Goal: Task Accomplishment & Management: Use online tool/utility

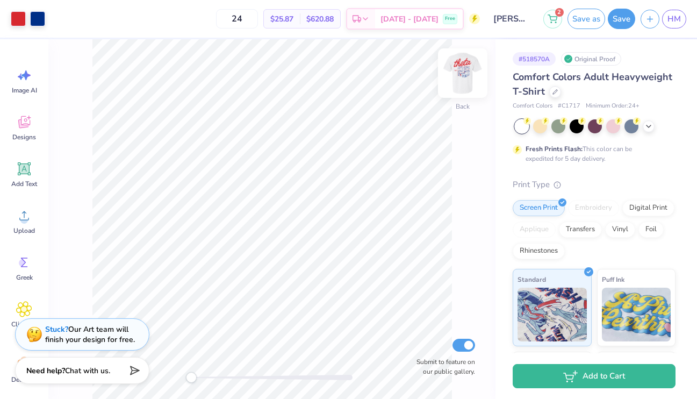
click at [459, 78] on img at bounding box center [462, 73] width 43 height 43
click at [459, 78] on img at bounding box center [462, 72] width 21 height 21
click at [556, 88] on icon at bounding box center [554, 90] width 5 height 5
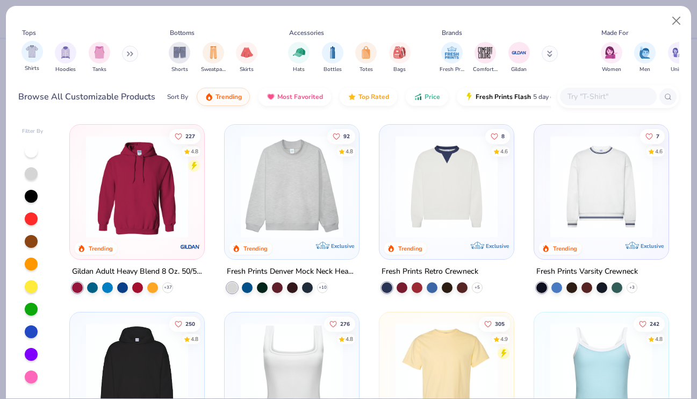
click at [39, 60] on div "Shirts" at bounding box center [31, 57] width 21 height 32
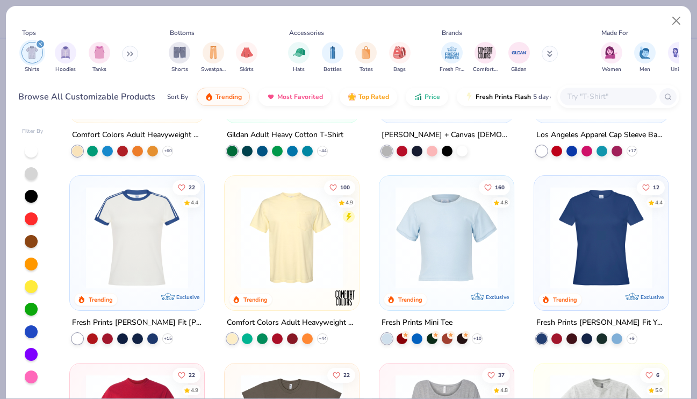
scroll to position [136, 0]
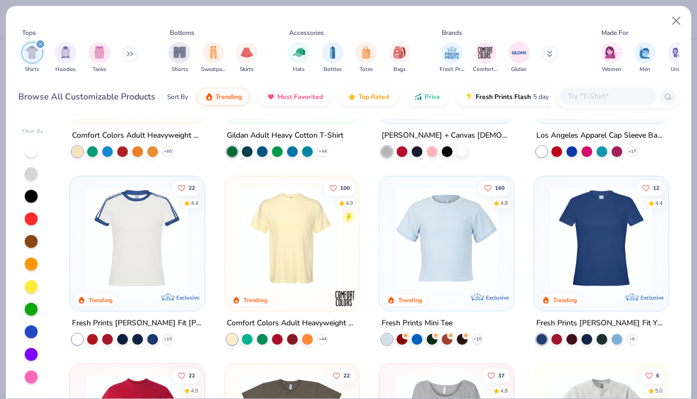
click at [292, 254] on img at bounding box center [291, 238] width 113 height 102
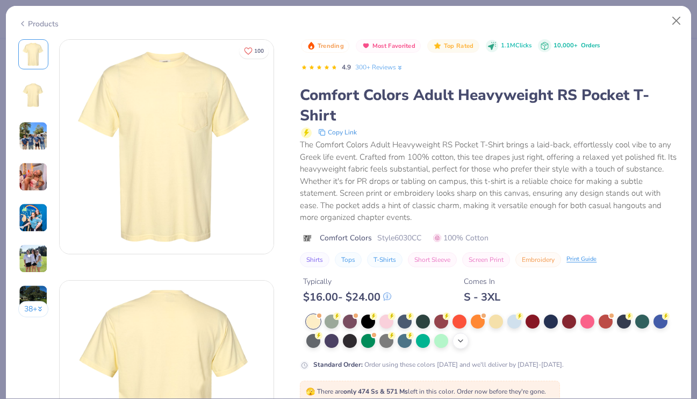
click at [456, 339] on div "+ 22" at bounding box center [461, 341] width 16 height 16
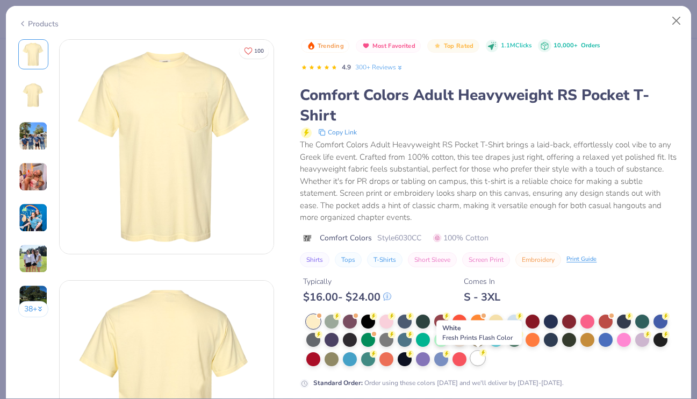
click at [483, 357] on div at bounding box center [478, 358] width 14 height 14
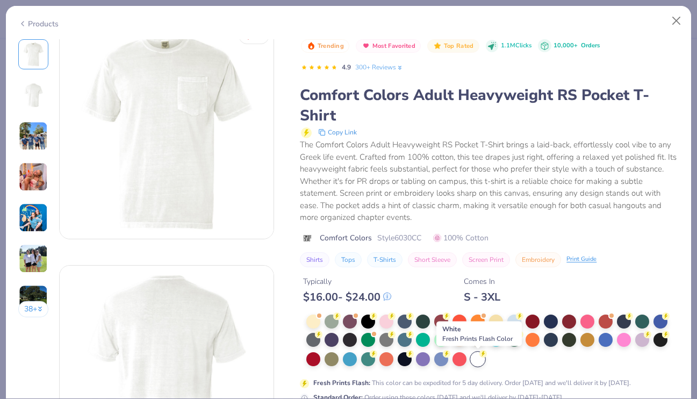
scroll to position [13, 0]
click at [684, 22] on button "Close" at bounding box center [676, 21] width 20 height 20
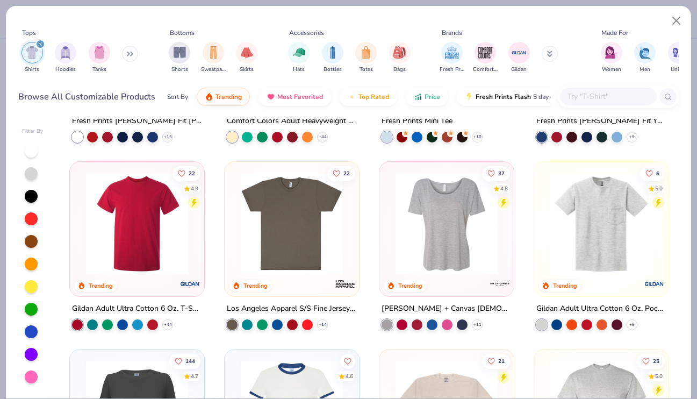
scroll to position [338, 0]
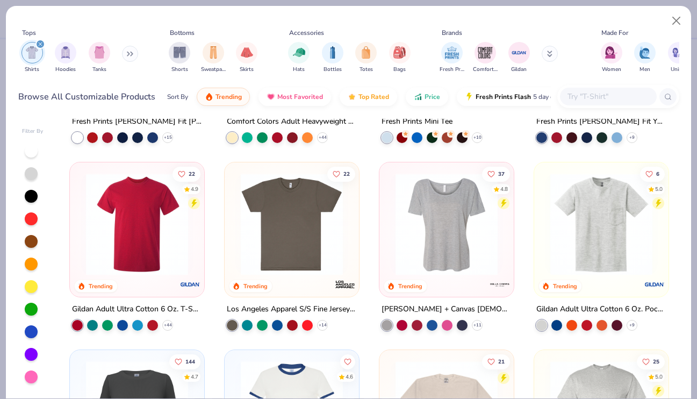
click at [602, 233] on img at bounding box center [601, 224] width 113 height 102
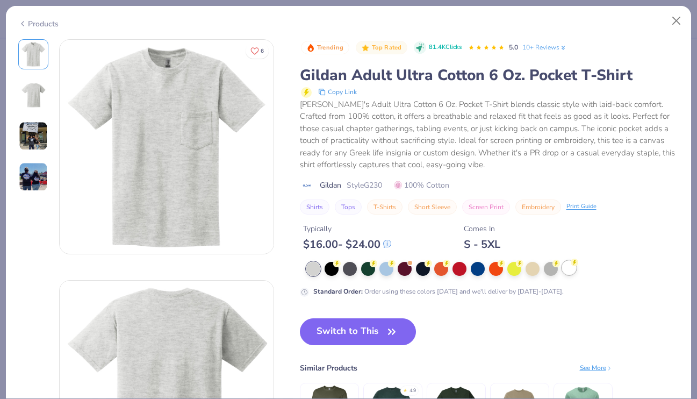
click at [575, 268] on div at bounding box center [569, 268] width 14 height 14
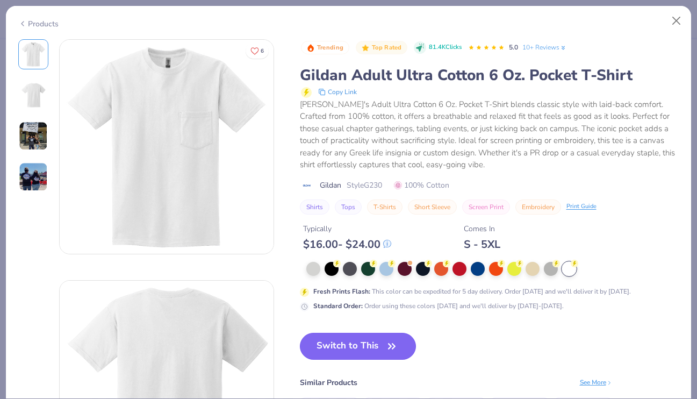
click at [375, 343] on button "Switch to This" at bounding box center [358, 346] width 117 height 27
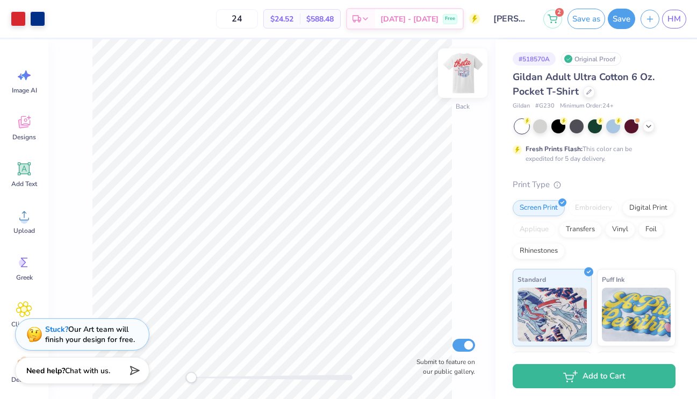
click at [474, 72] on img at bounding box center [462, 73] width 43 height 43
click at [466, 69] on img at bounding box center [462, 73] width 43 height 43
